Goal: Task Accomplishment & Management: Complete application form

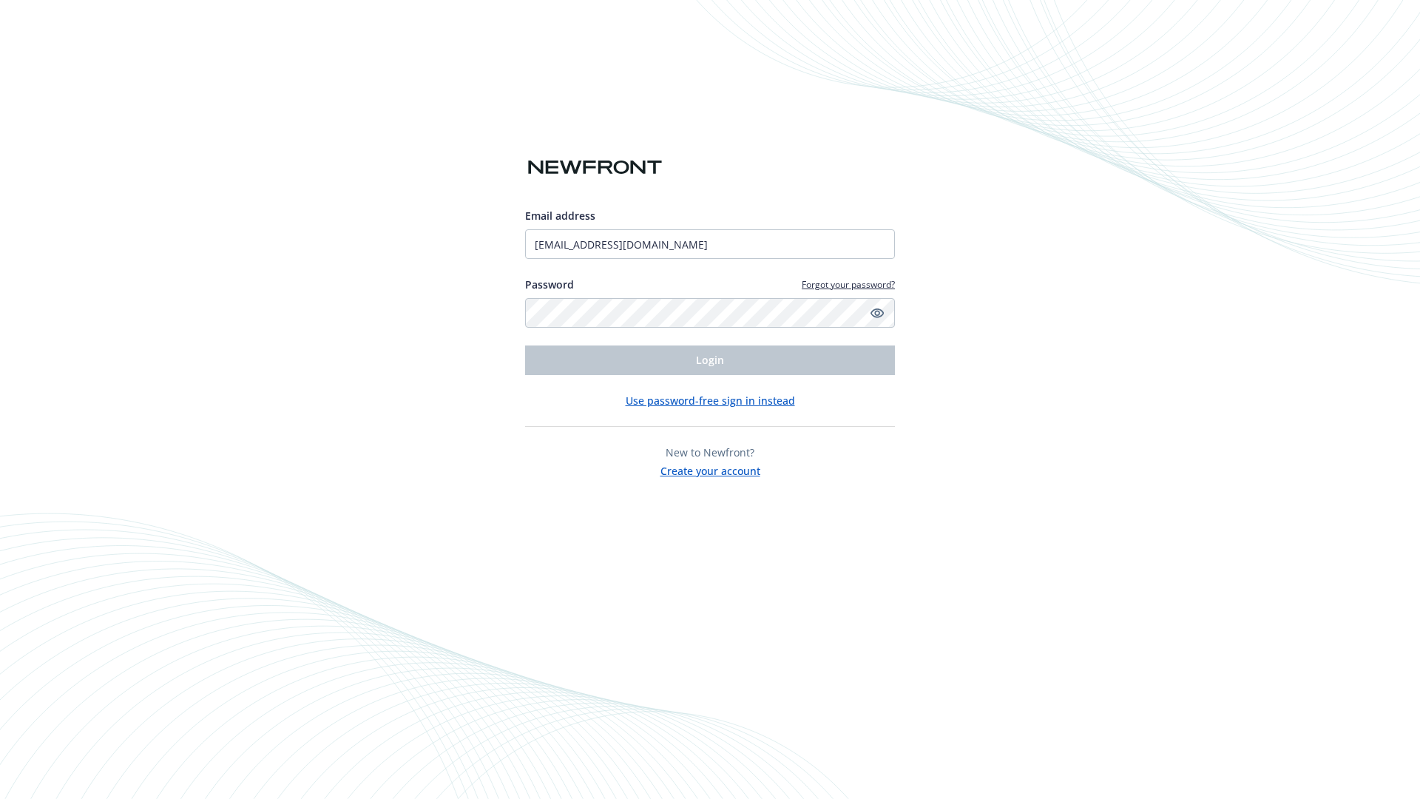
type input "[EMAIL_ADDRESS][DOMAIN_NAME]"
click at [710, 360] on span "Login" at bounding box center [710, 360] width 28 height 14
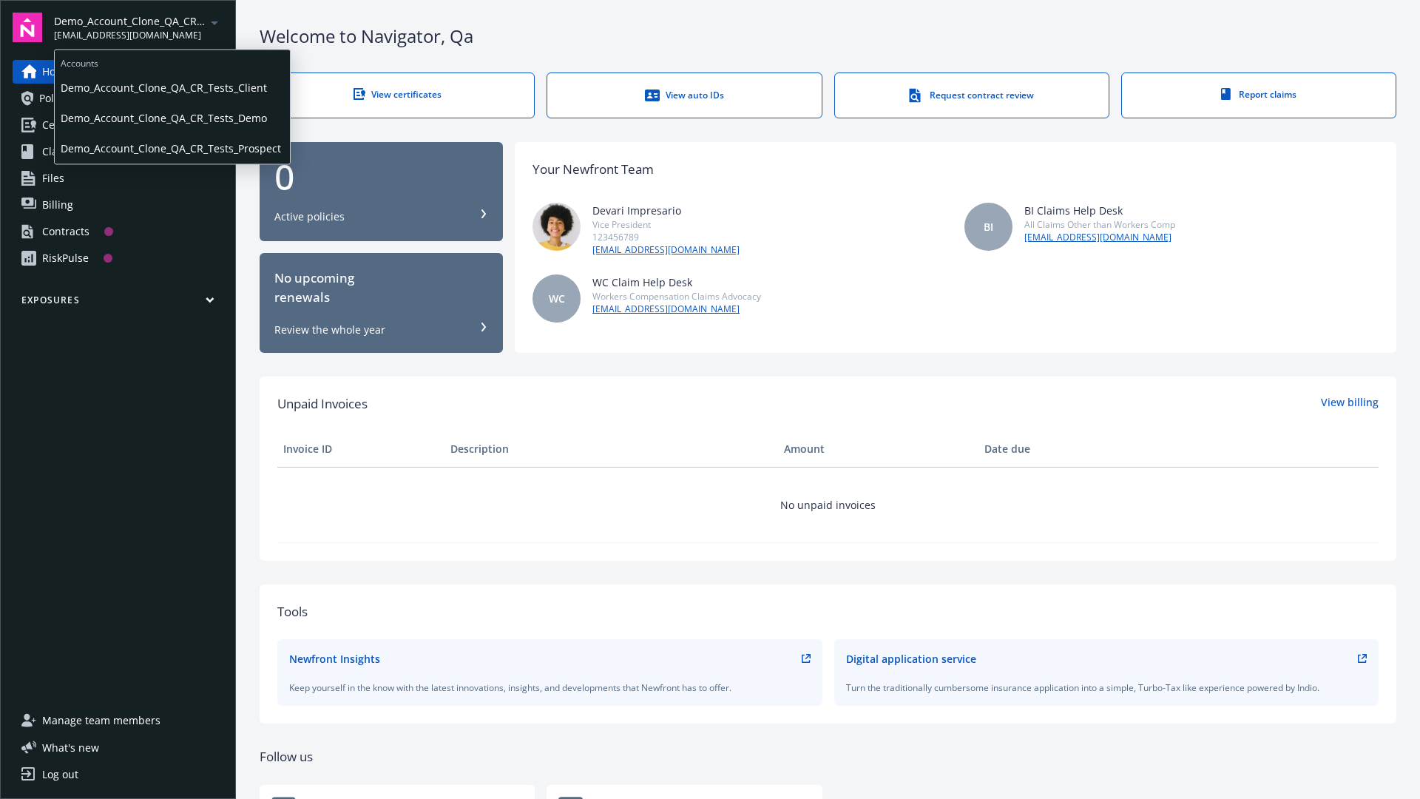
click at [171, 88] on span "Demo_Account_Clone_QA_CR_Tests_Client" at bounding box center [172, 87] width 223 height 30
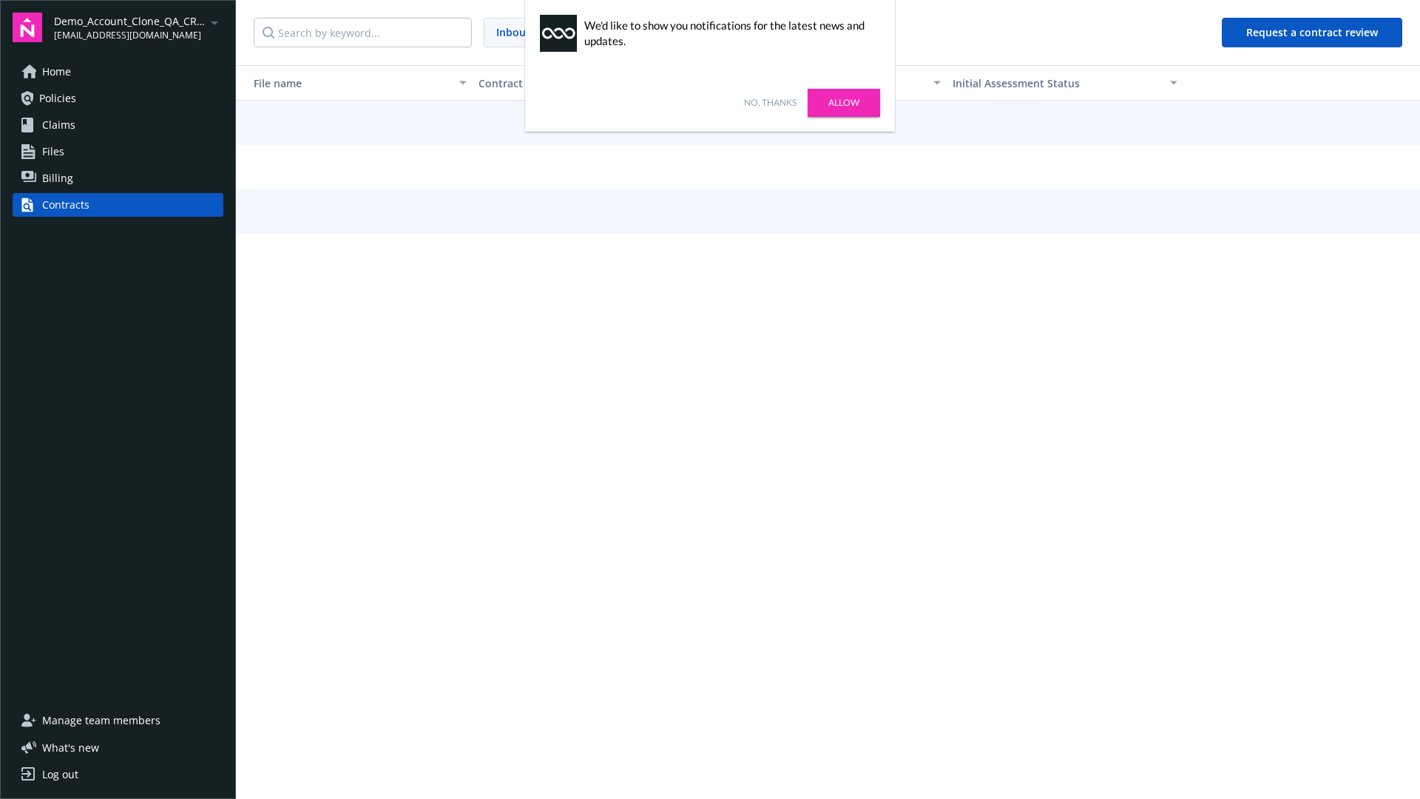
click at [770, 103] on link "No, thanks" at bounding box center [770, 102] width 53 height 13
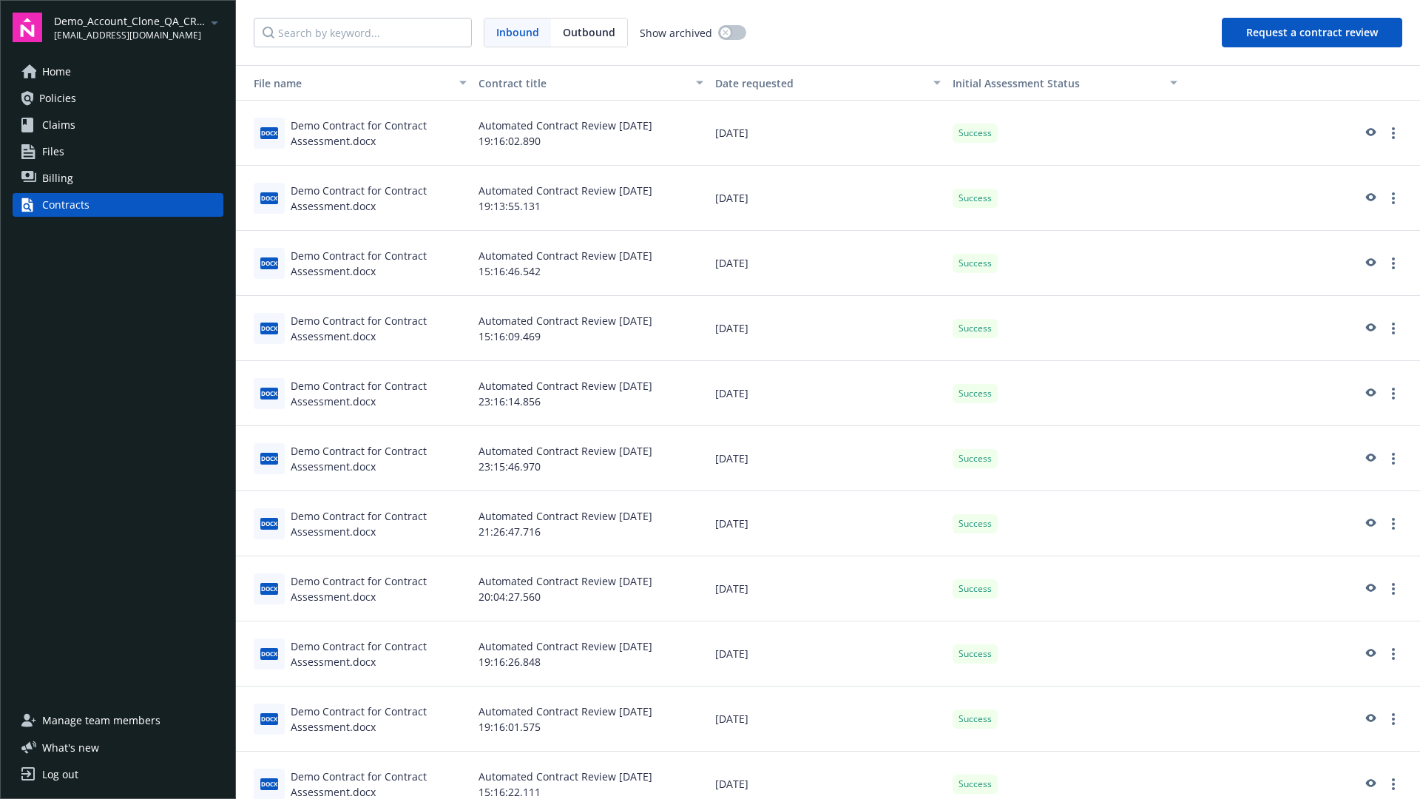
click at [1313, 33] on button "Request a contract review" at bounding box center [1312, 33] width 180 height 30
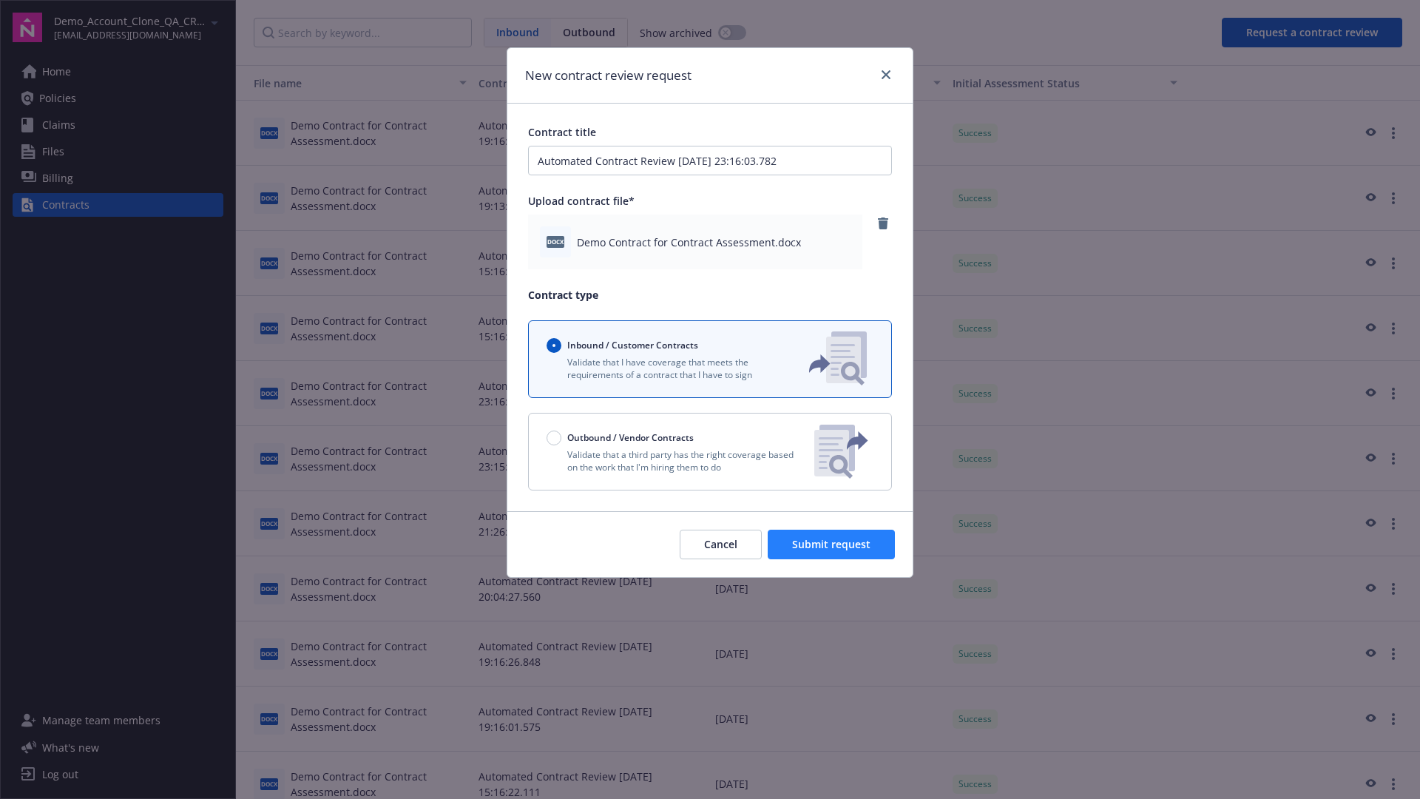
type input "Automated Contract Review 08-20-2025 23:16:03.782"
click at [832, 544] on span "Submit request" at bounding box center [831, 544] width 78 height 14
